Goal: Transaction & Acquisition: Purchase product/service

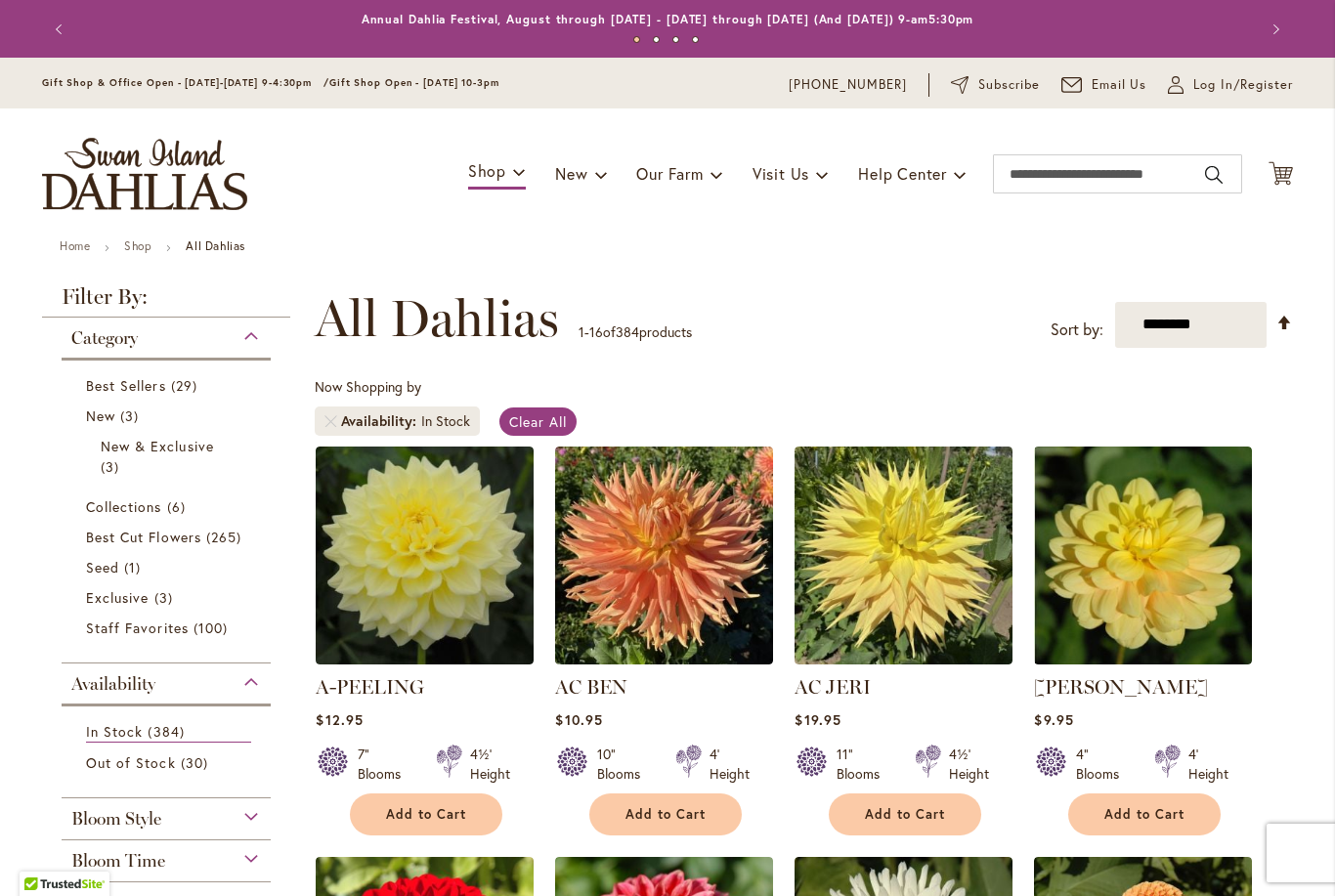
click at [1231, 64] on div "Gift Shop & Office Open - Monday-Friday 9-4:30pm / Gift Shop Open - Saturday 10…" at bounding box center [668, 82] width 1335 height 50
click at [1230, 105] on div "Gift Shop & Office Open - Monday-Friday 9-4:30pm / Gift Shop Open - Saturday 10…" at bounding box center [668, 82] width 1335 height 50
click at [1215, 84] on span "Log In/Register" at bounding box center [1243, 85] width 100 height 20
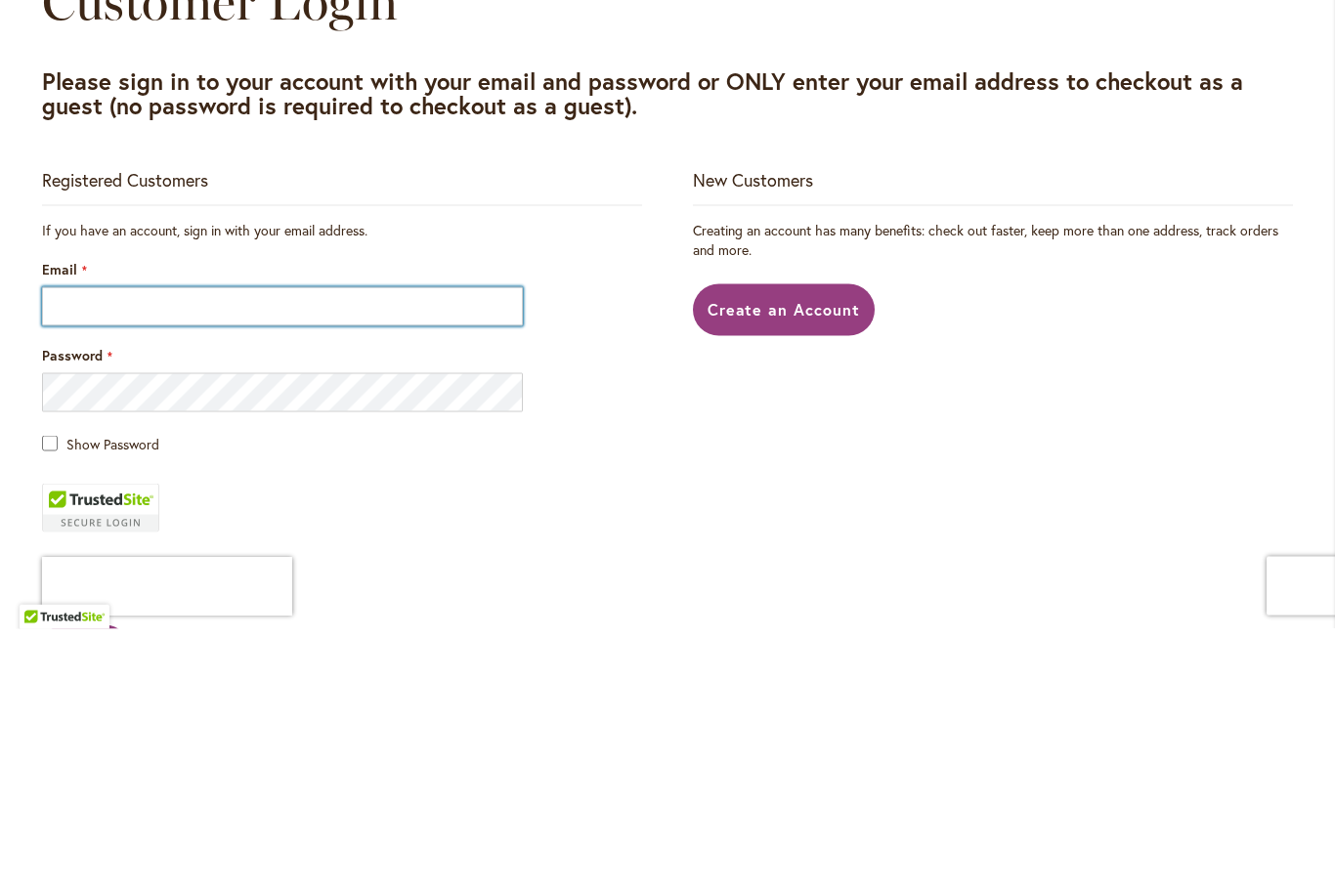
type input "**********"
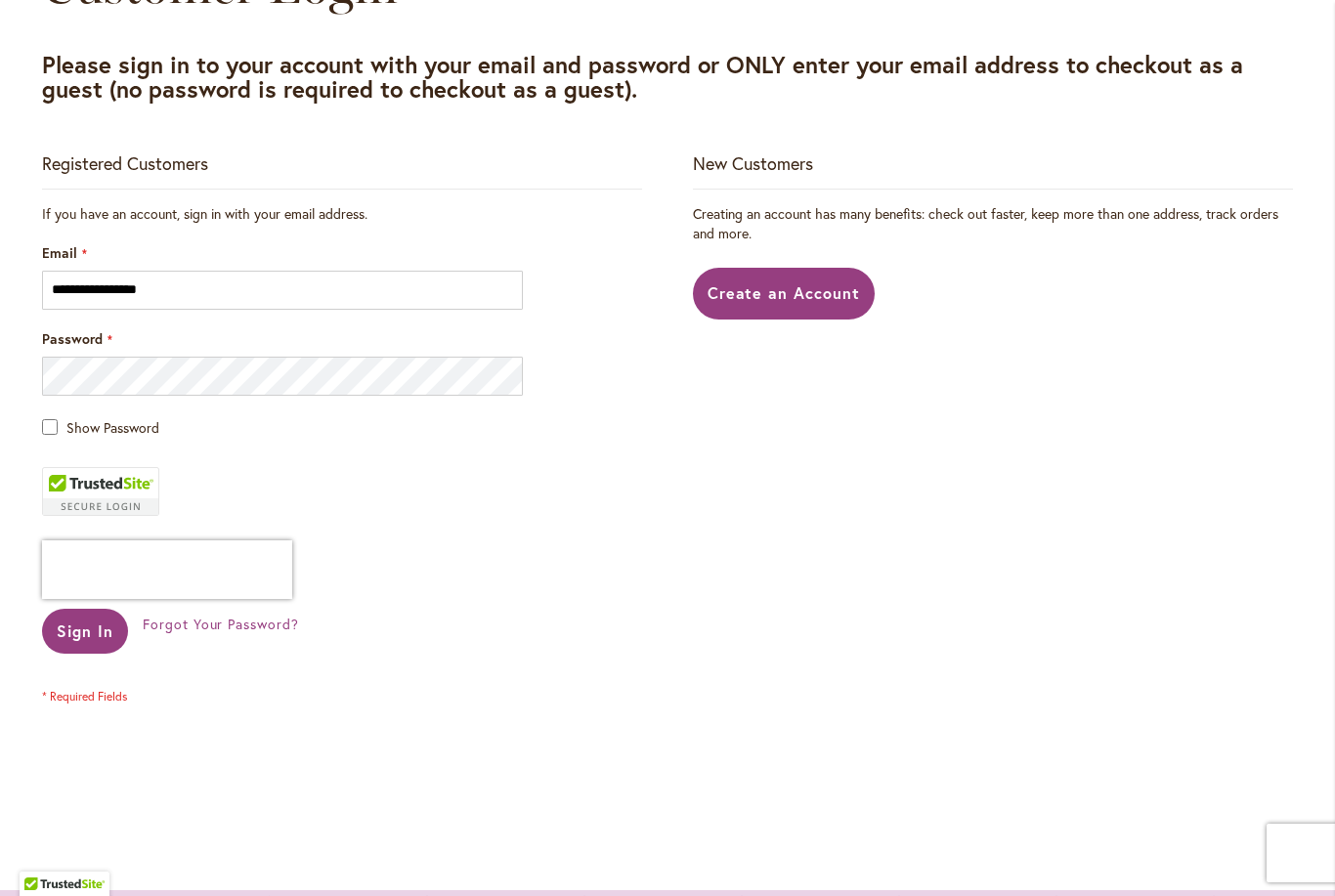
scroll to position [340, 0]
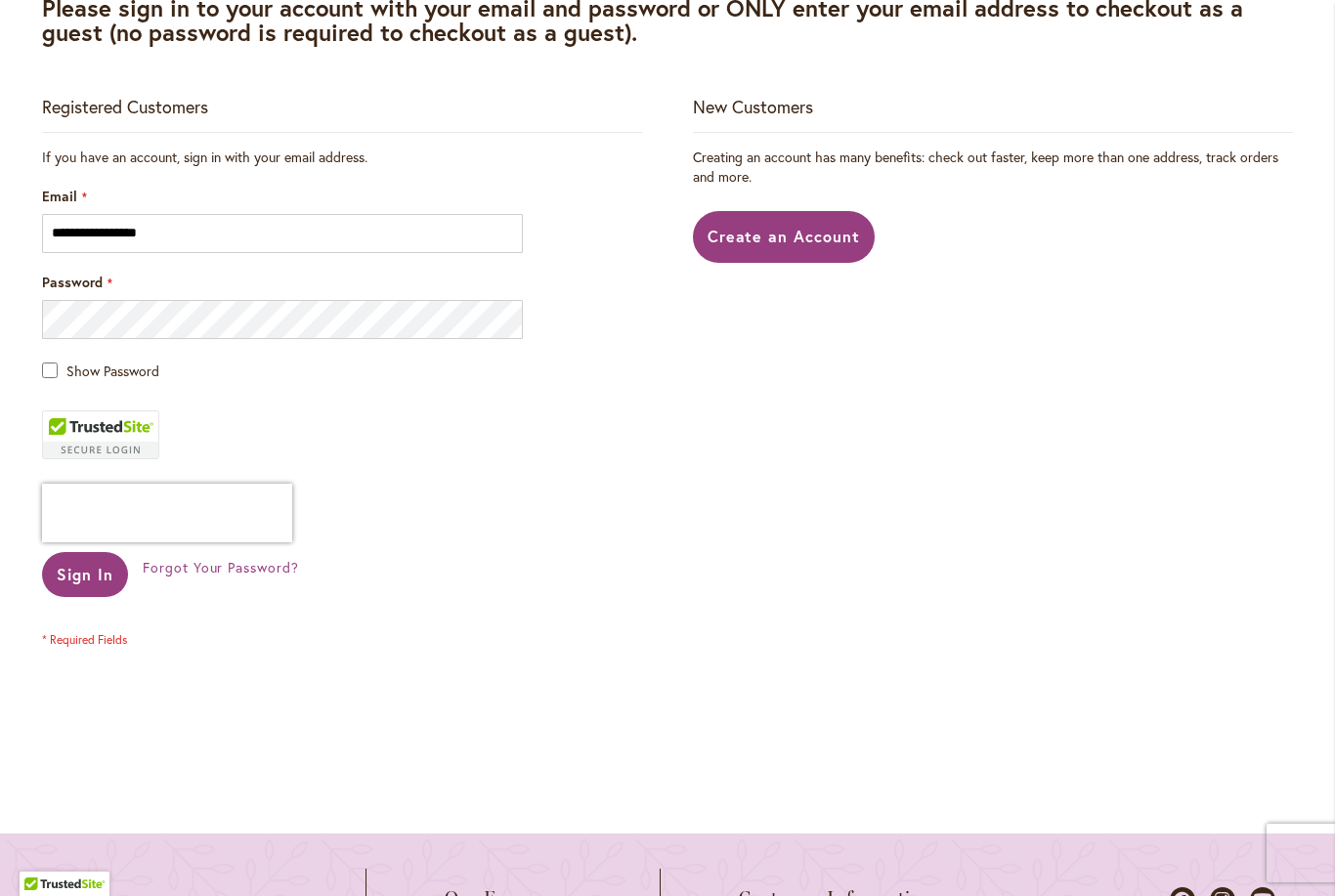
click at [74, 578] on span "Sign In" at bounding box center [84, 573] width 56 height 21
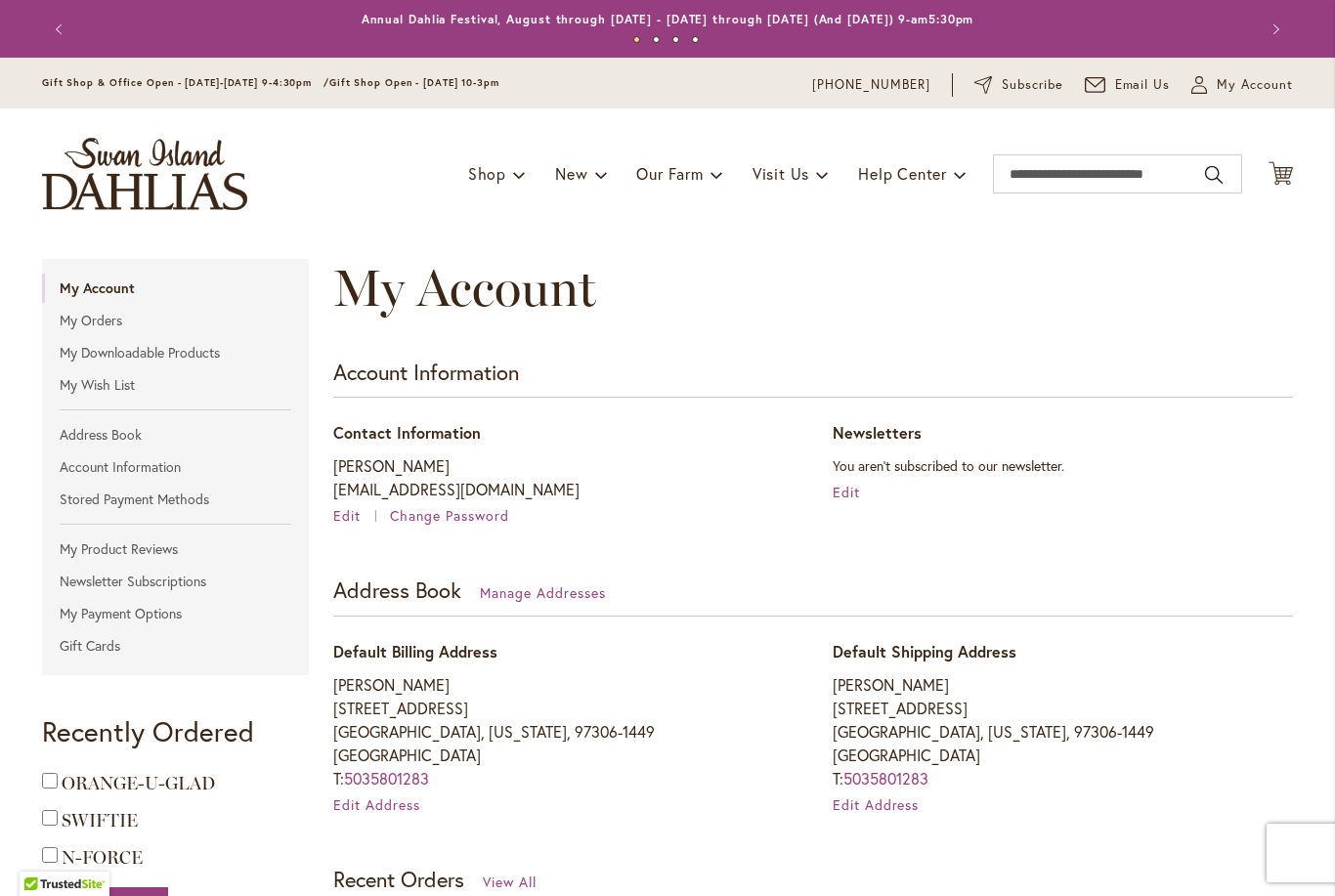
click at [77, 386] on link "My Wish List" at bounding box center [174, 385] width 266 height 30
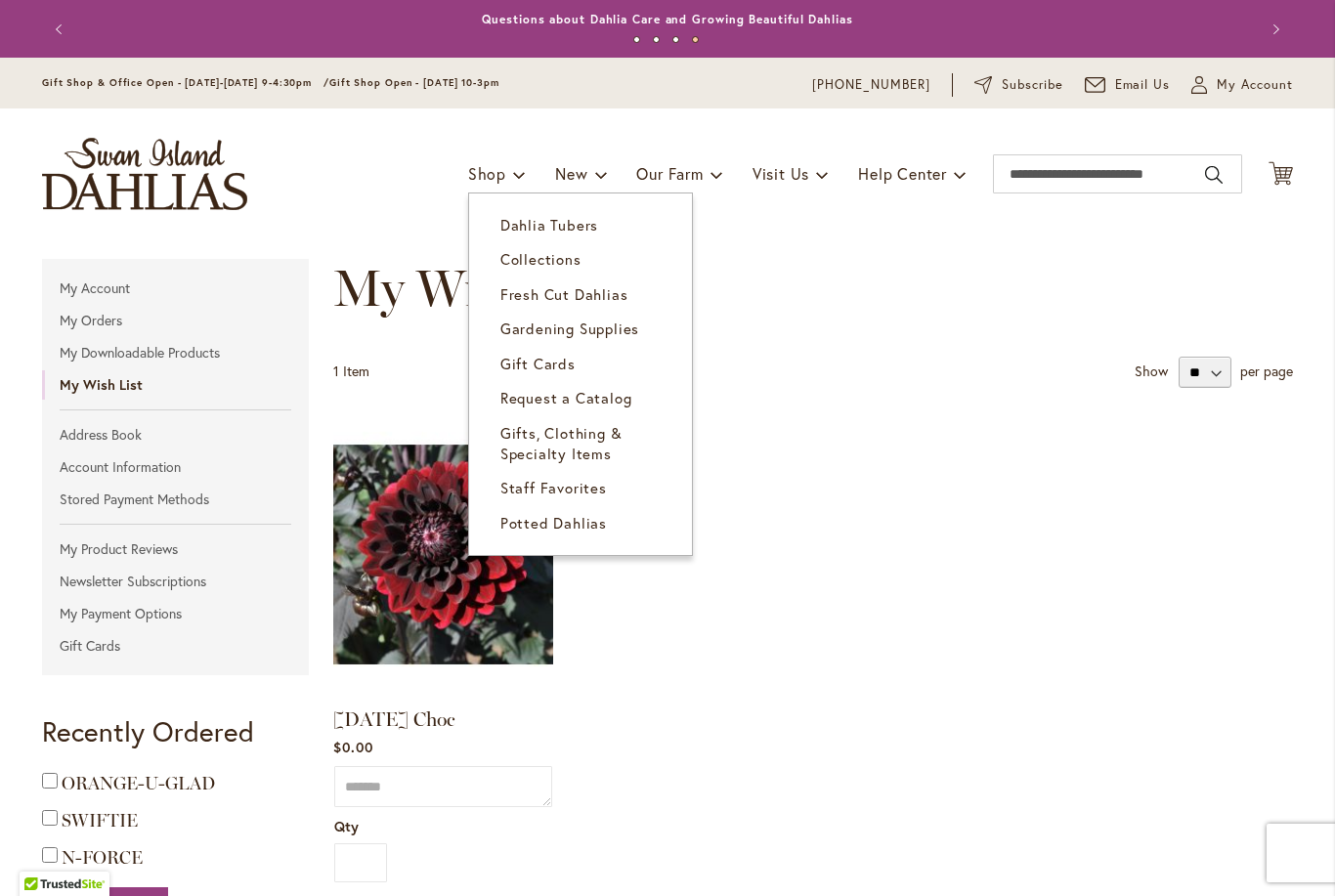
click at [512, 224] on span "Dahlia Tubers" at bounding box center [549, 225] width 98 height 20
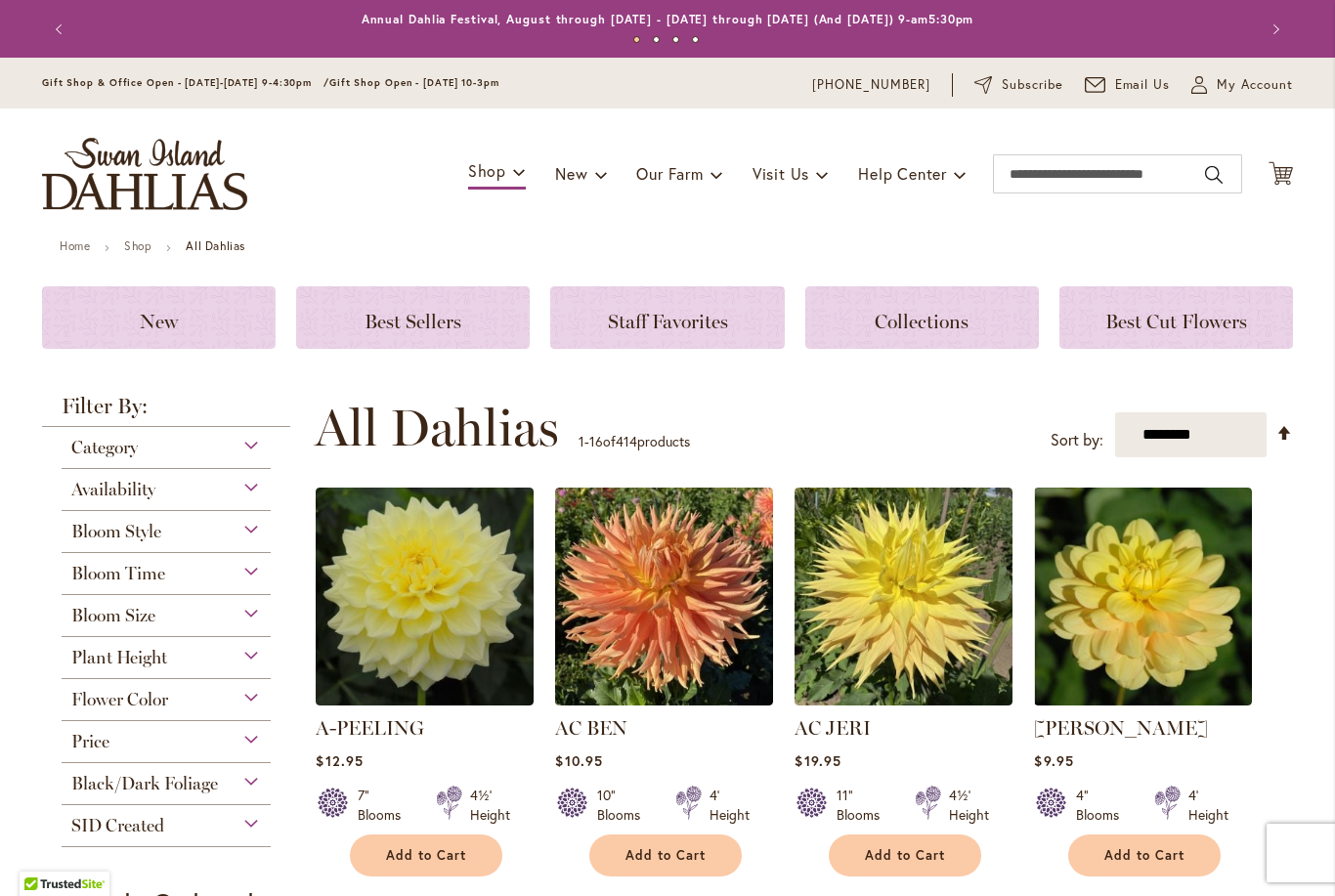
click at [112, 709] on span "Flower Color" at bounding box center [120, 699] width 97 height 22
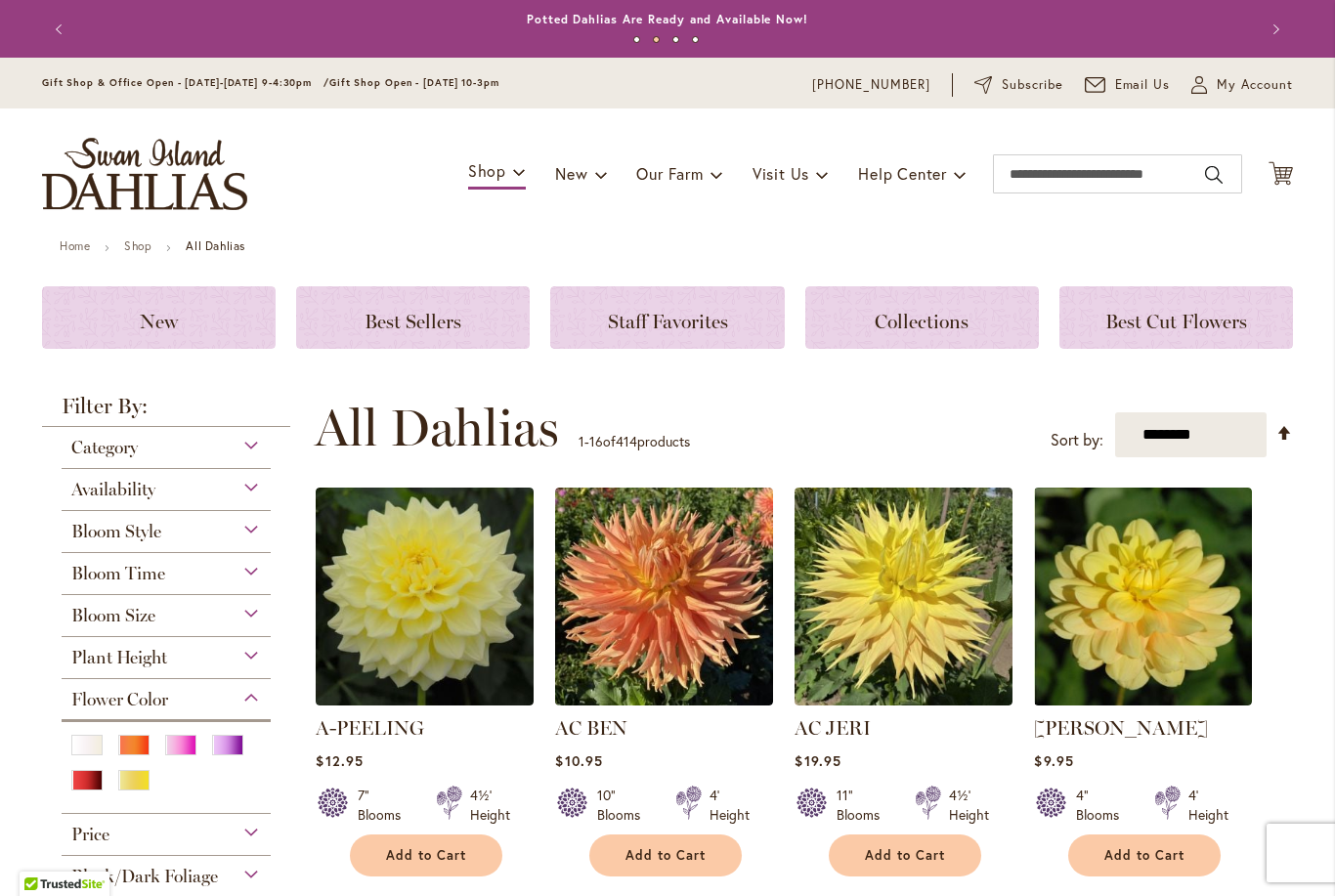
click at [88, 781] on div "Red" at bounding box center [87, 779] width 32 height 21
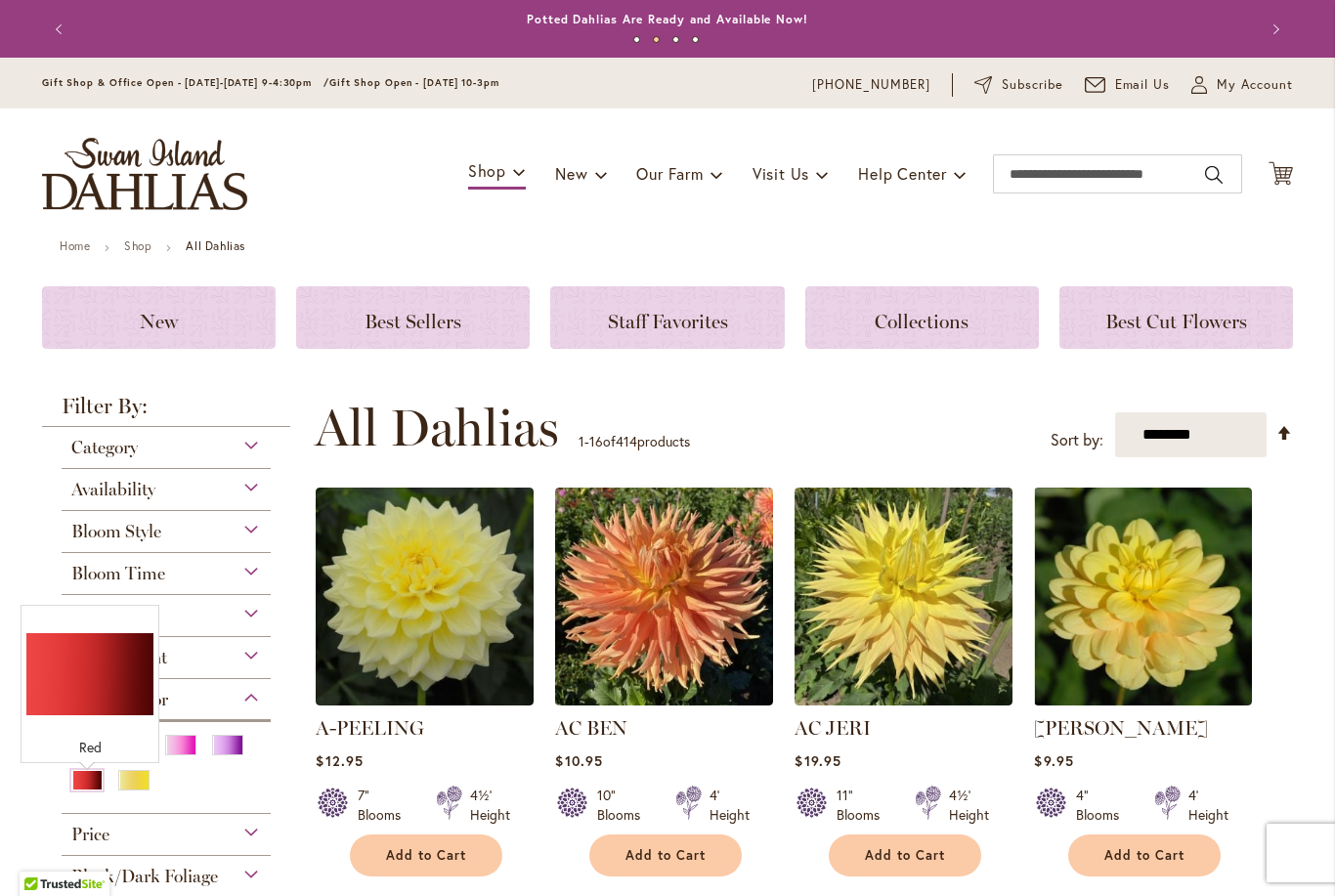
click at [74, 665] on span "Plant Height" at bounding box center [119, 657] width 96 height 22
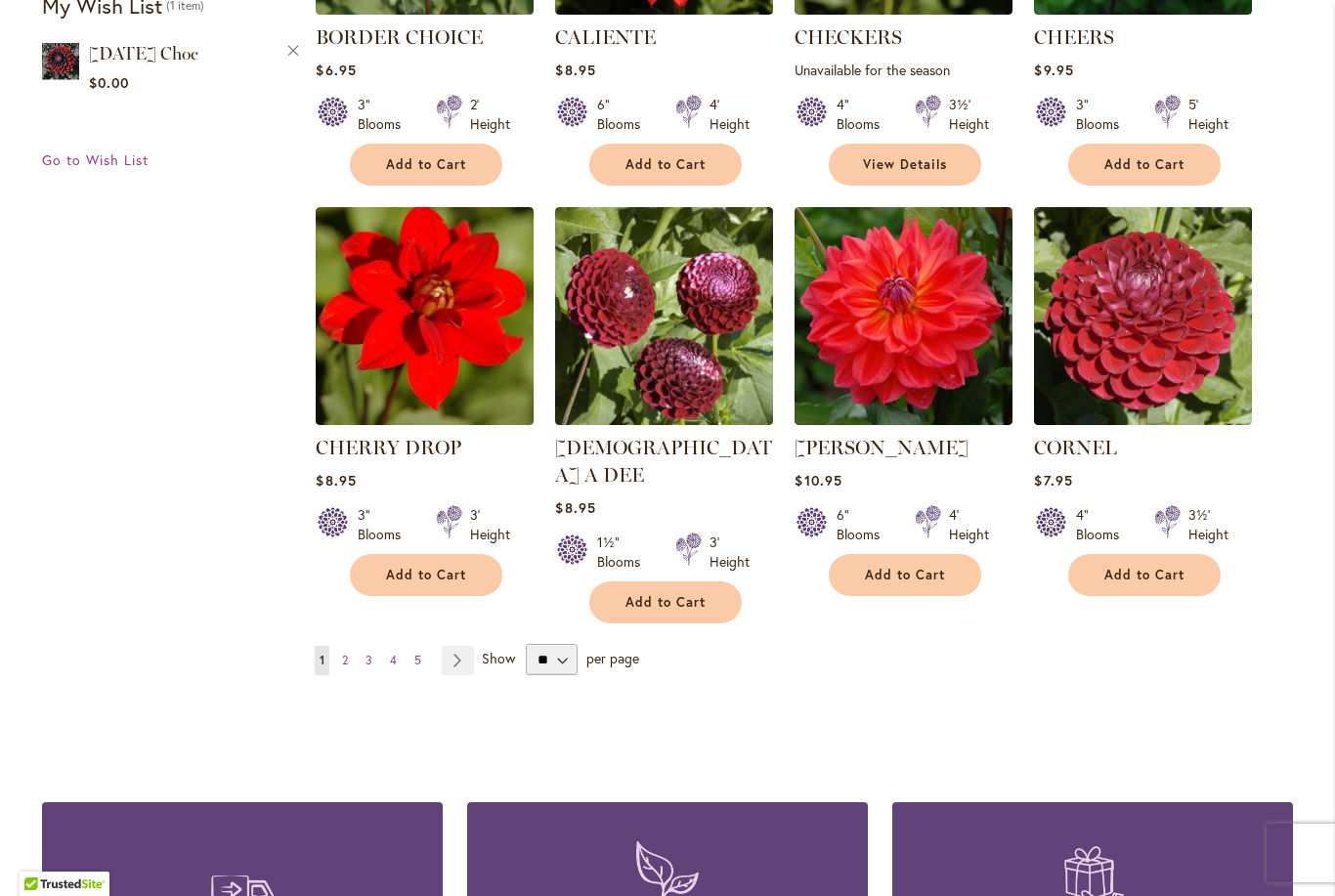
scroll to position [1481, 0]
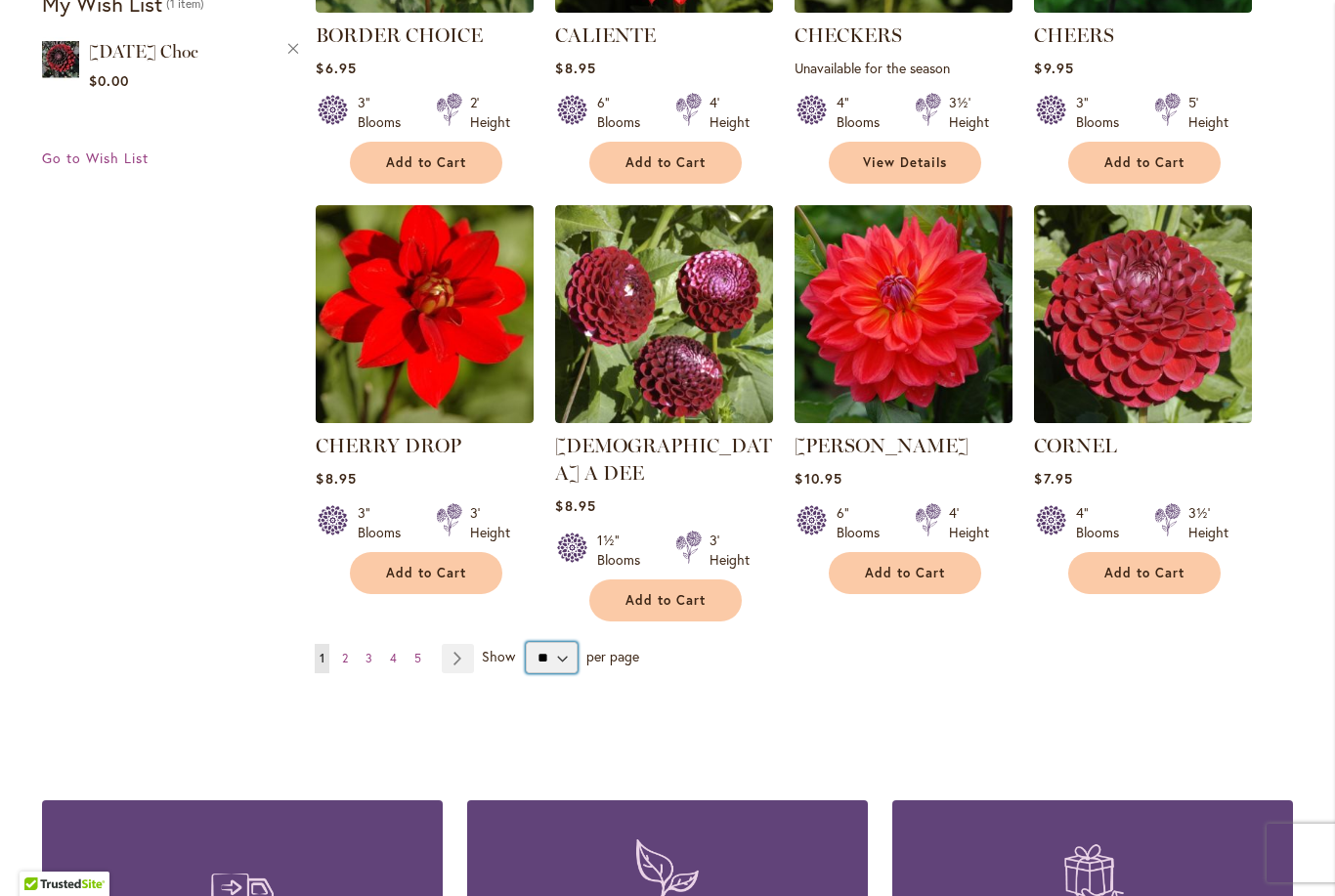
click at [562, 642] on select "** ** ** **" at bounding box center [552, 657] width 51 height 32
select select "**"
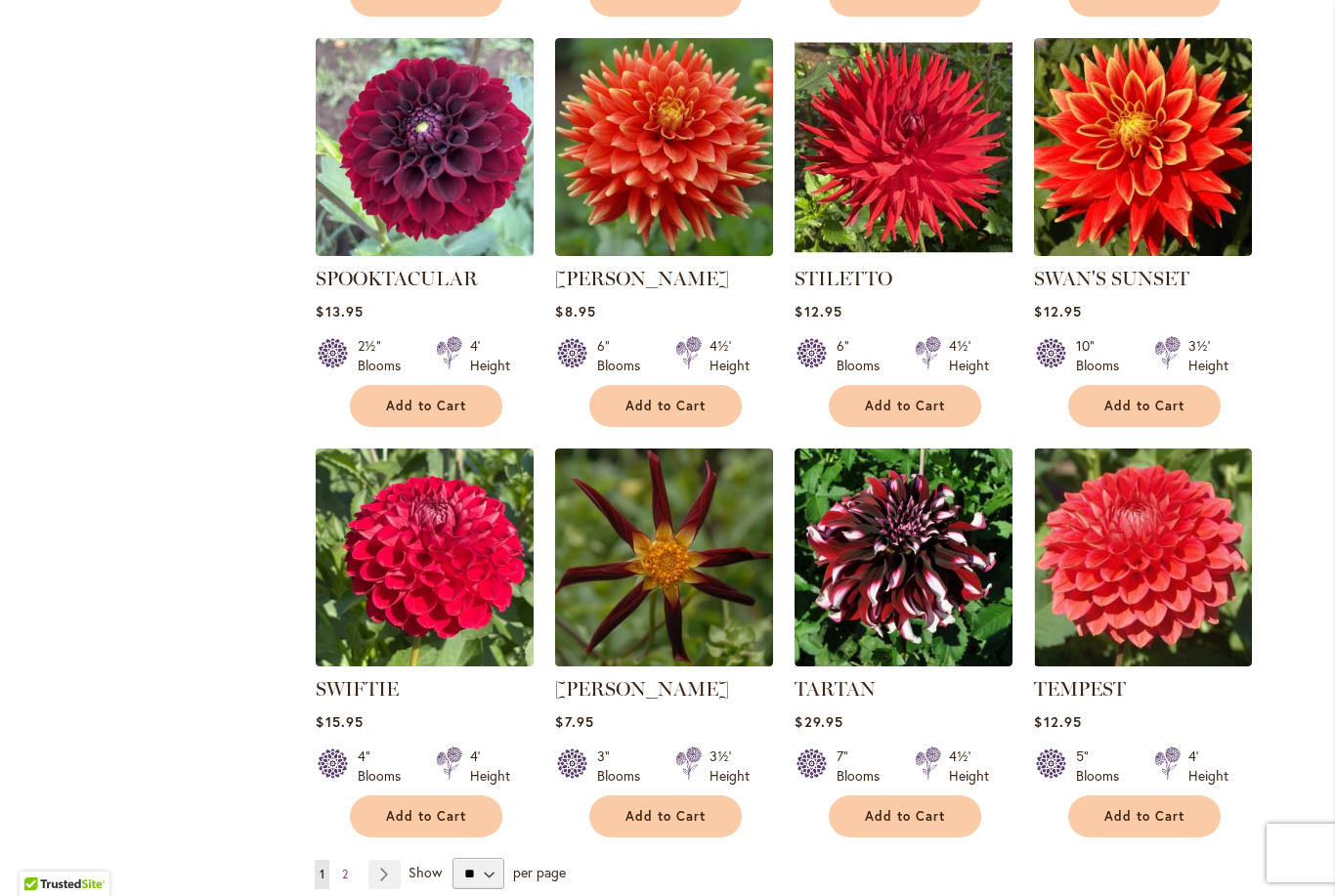
scroll to position [6327, 0]
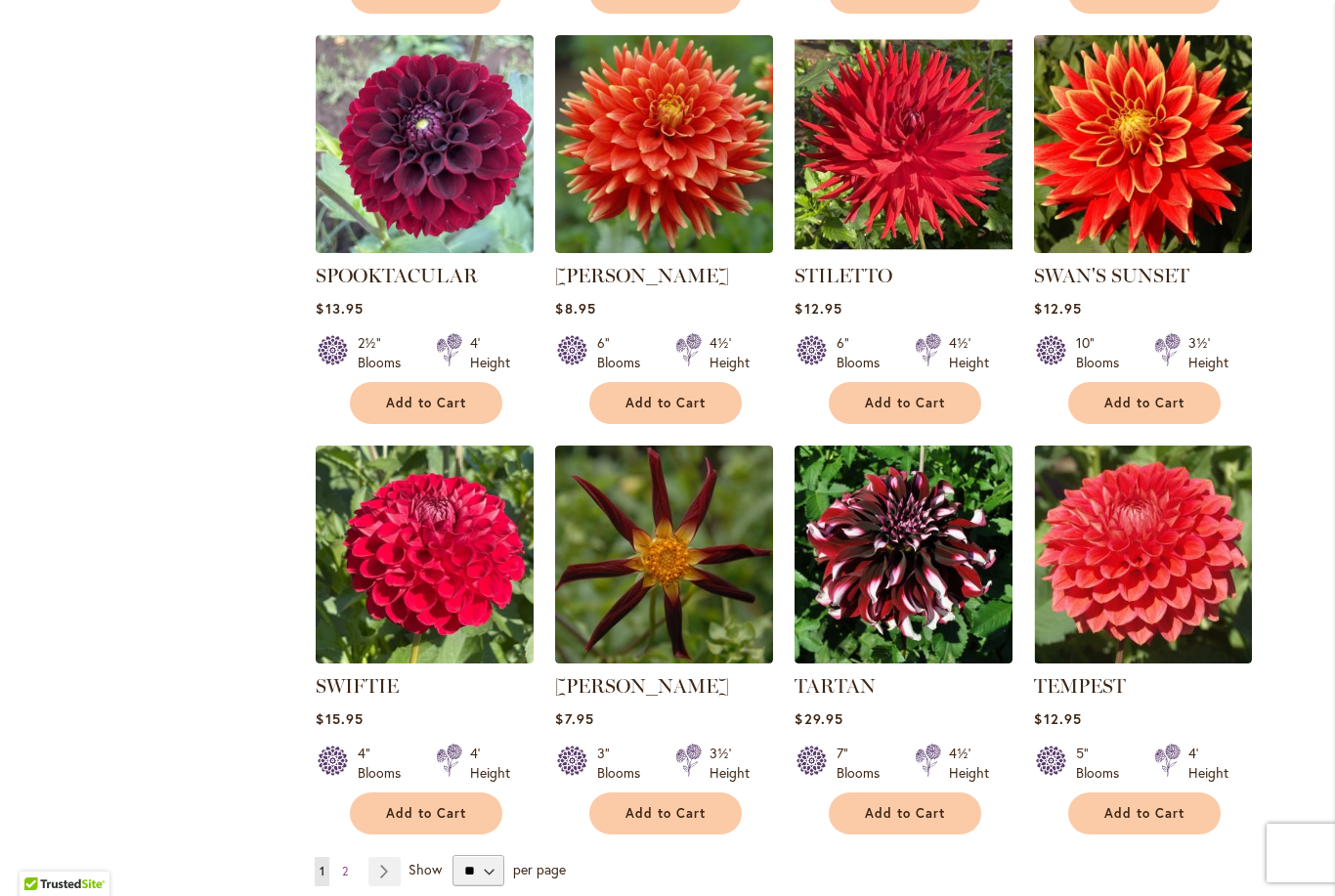
click at [342, 863] on span "2" at bounding box center [345, 870] width 6 height 15
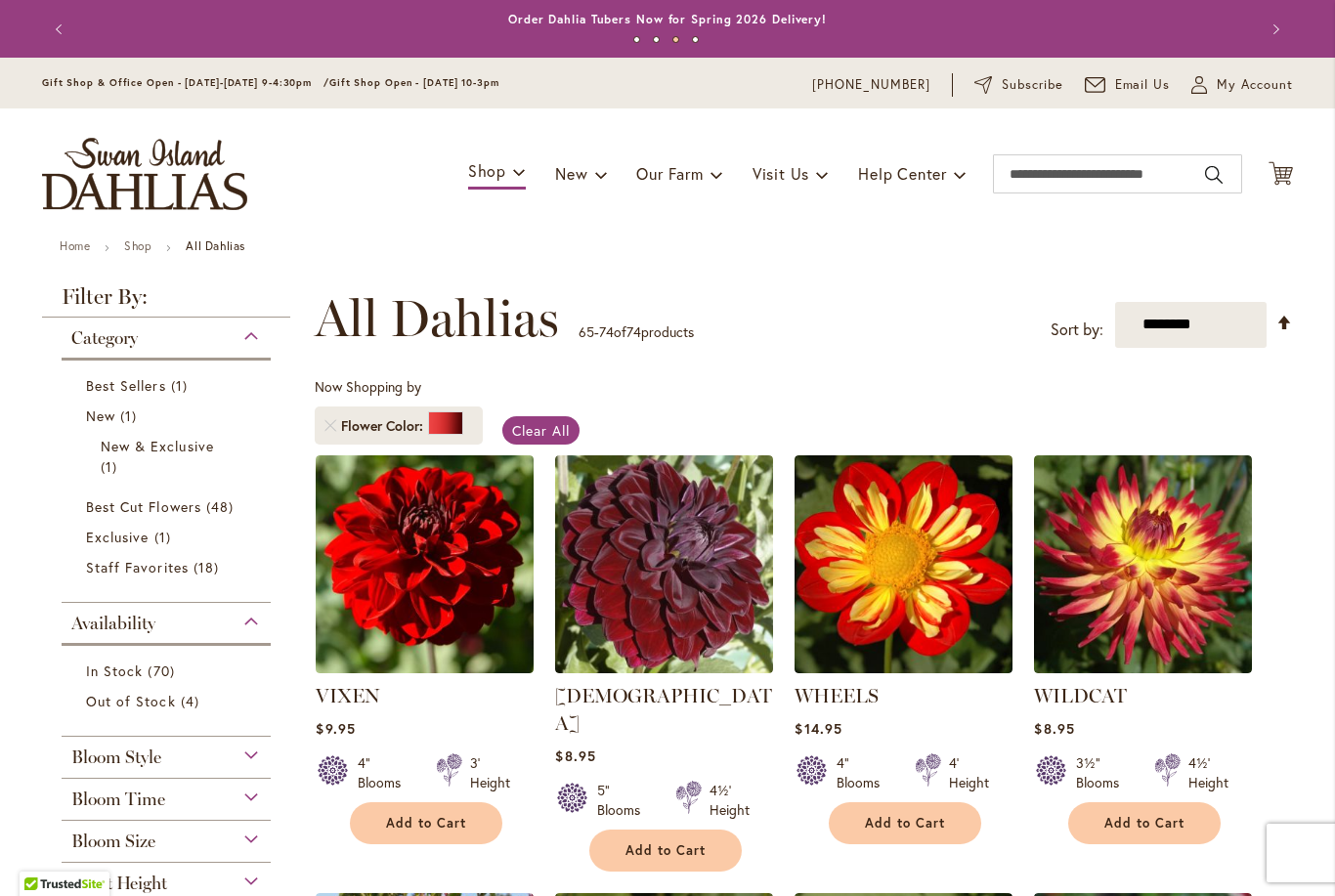
click at [163, 873] on div "Plant Height" at bounding box center [165, 878] width 209 height 32
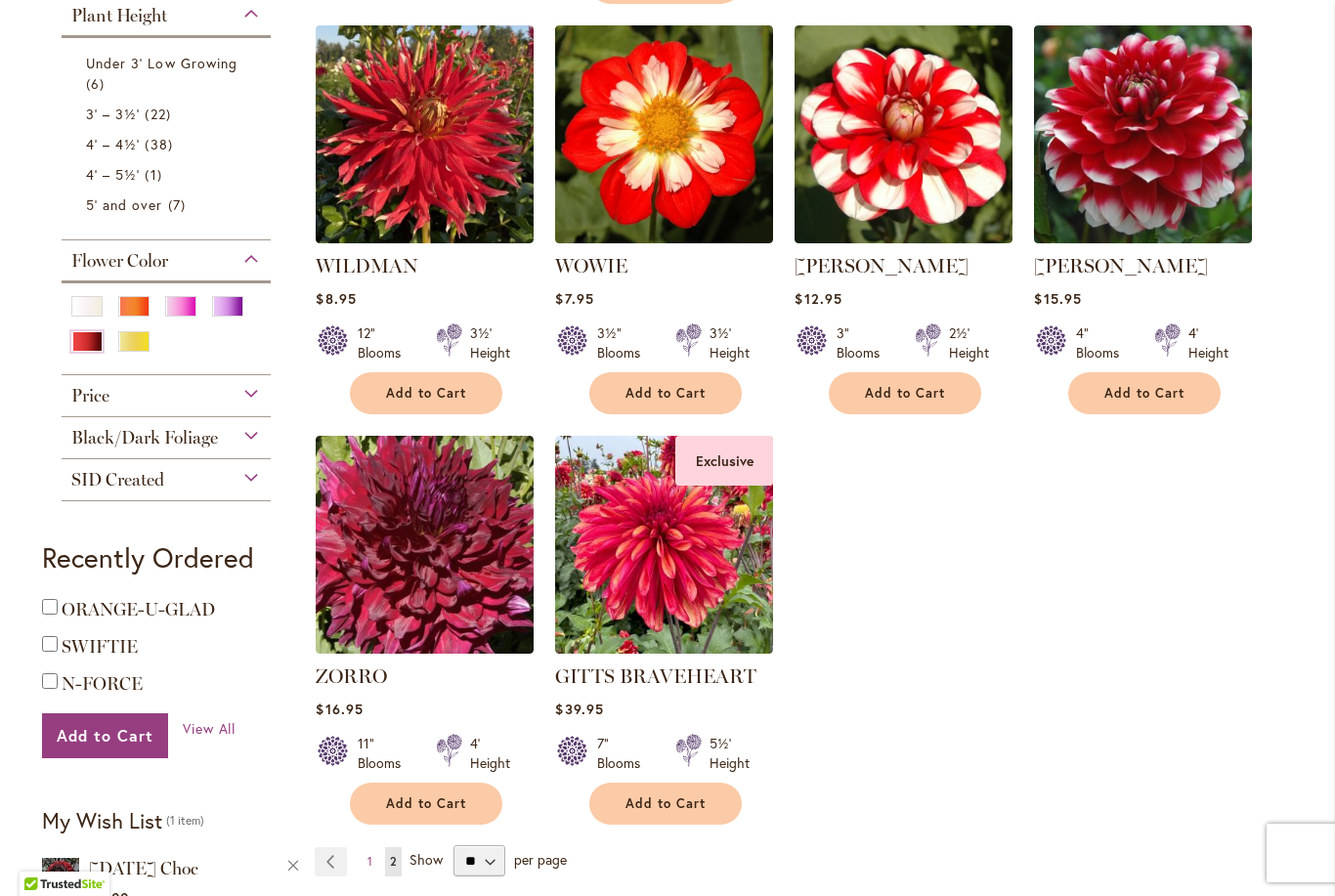
click at [200, 738] on span "View All" at bounding box center [209, 728] width 53 height 19
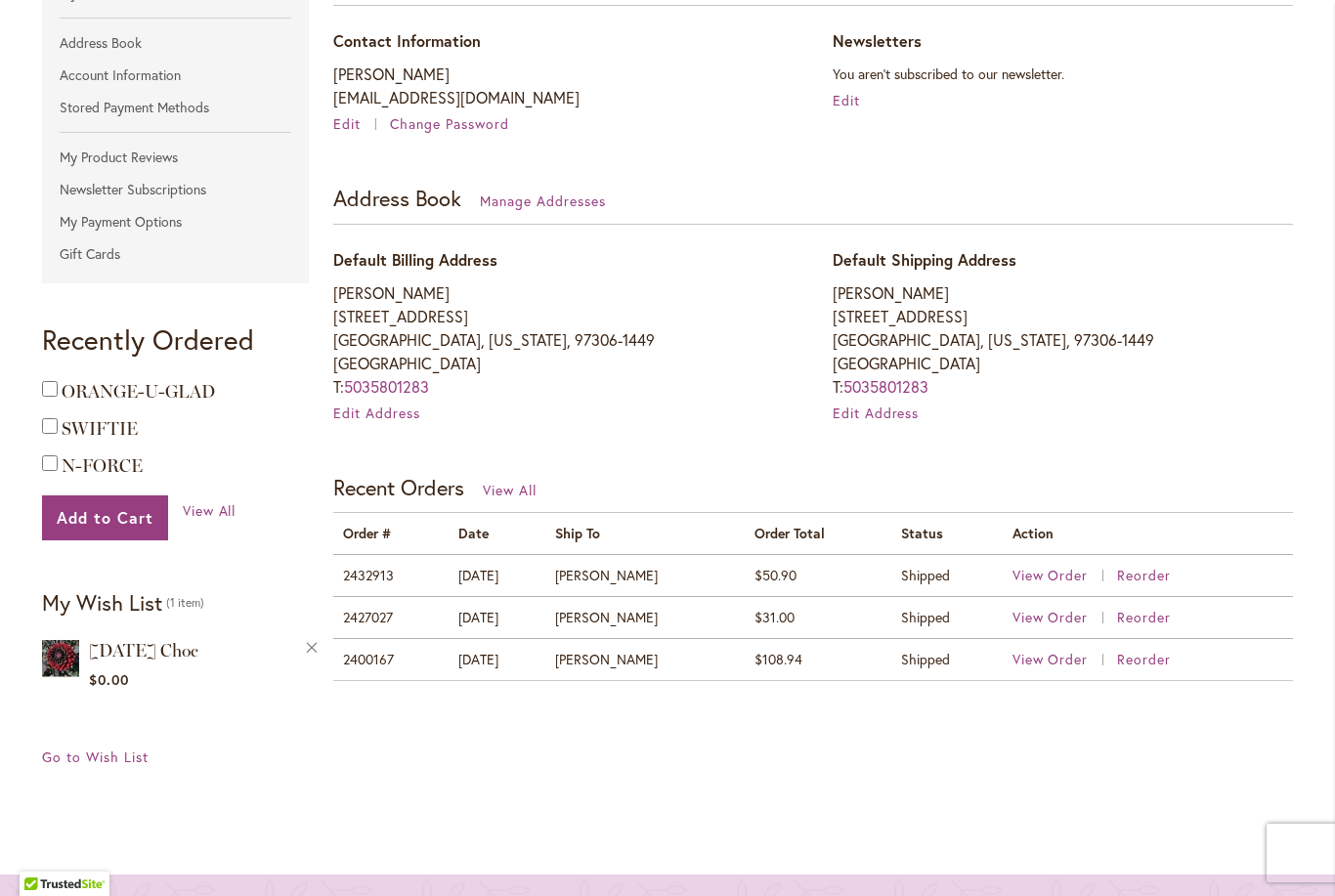
scroll to position [385, 0]
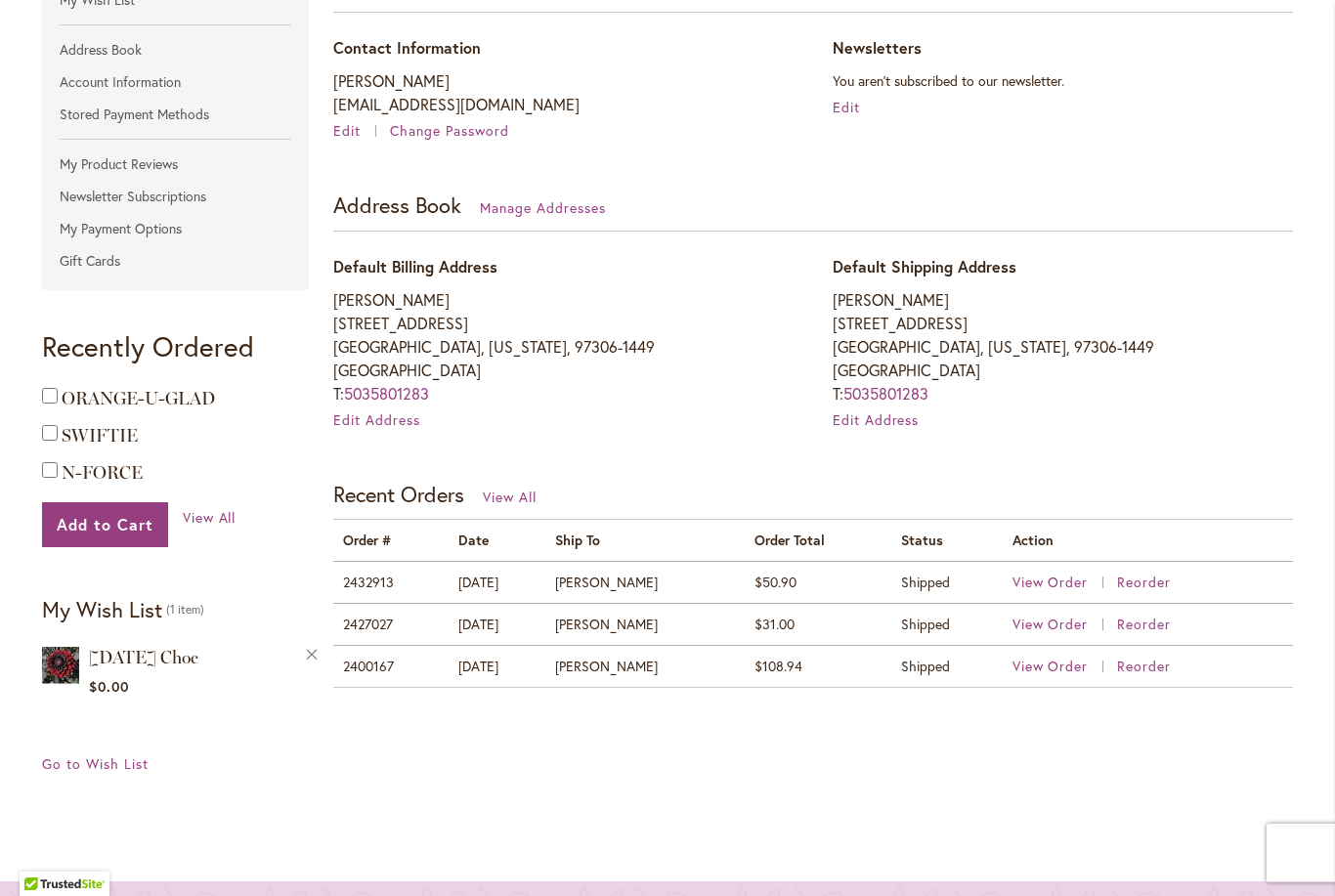
click at [1051, 713] on div "My Account Account Information Contact Information Calvin Larwood woodcl78@peak…" at bounding box center [807, 300] width 973 height 852
click at [1038, 668] on span "View Order" at bounding box center [1050, 665] width 76 height 19
